Goal: Information Seeking & Learning: Learn about a topic

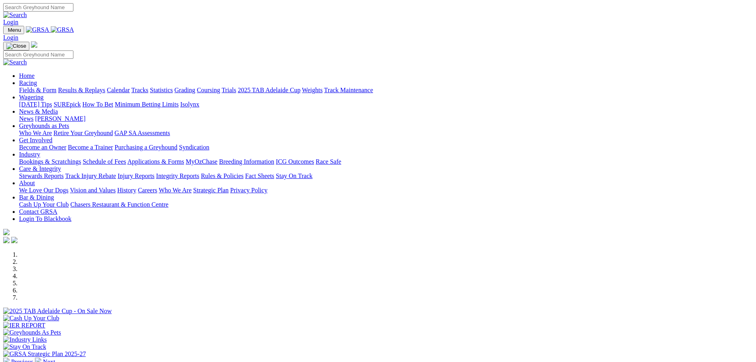
scroll to position [238, 0]
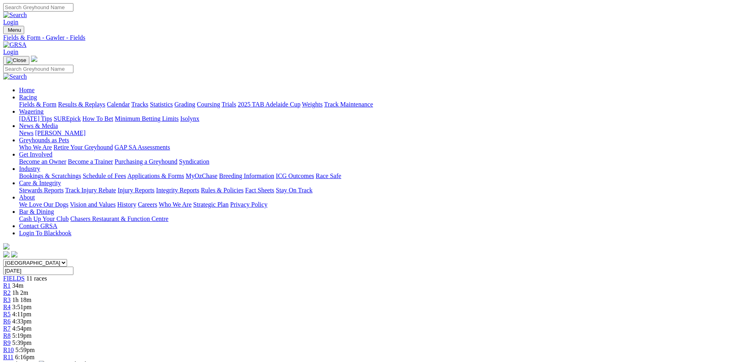
drag, startPoint x: 362, startPoint y: 151, endPoint x: 139, endPoint y: -14, distance: 278.2
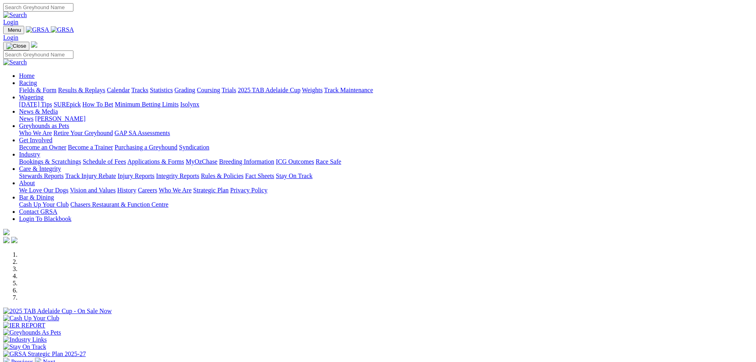
scroll to position [238, 0]
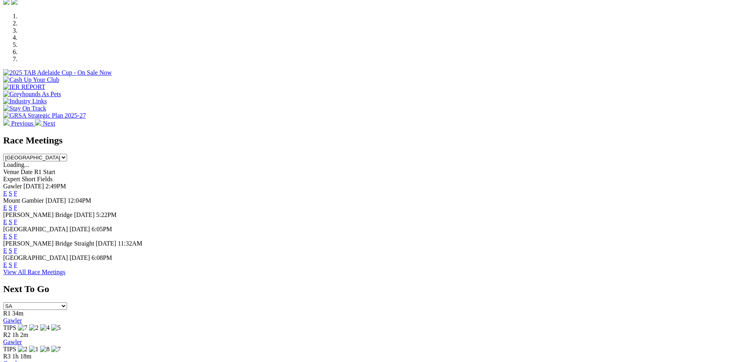
click at [17, 267] on link "F" at bounding box center [16, 264] width 4 height 7
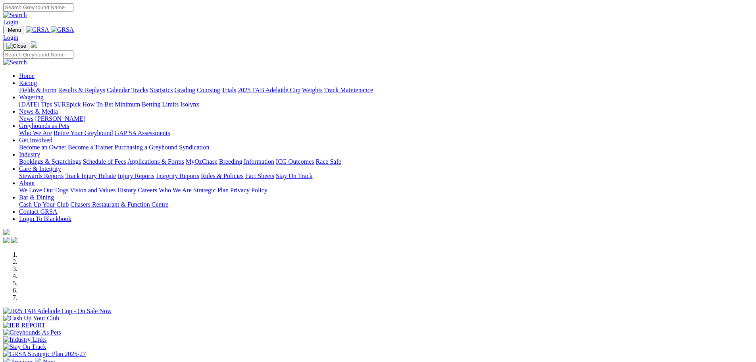
scroll to position [238, 0]
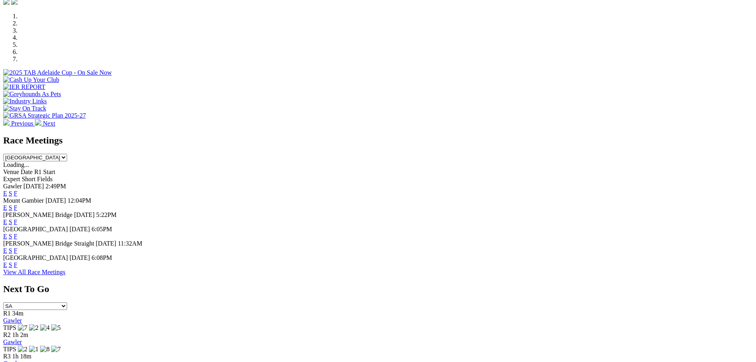
click at [17, 233] on link "F" at bounding box center [16, 236] width 4 height 7
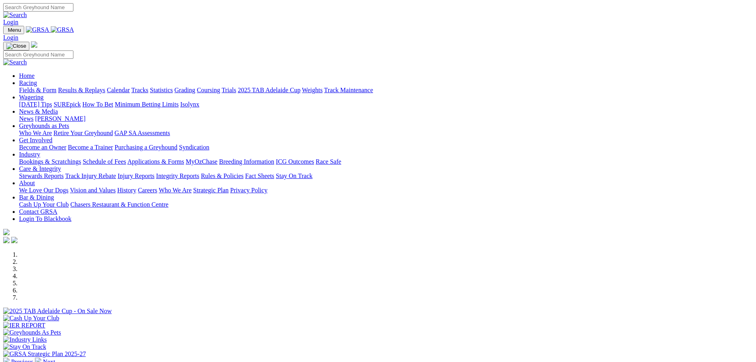
scroll to position [238, 0]
